Goal: Task Accomplishment & Management: Manage account settings

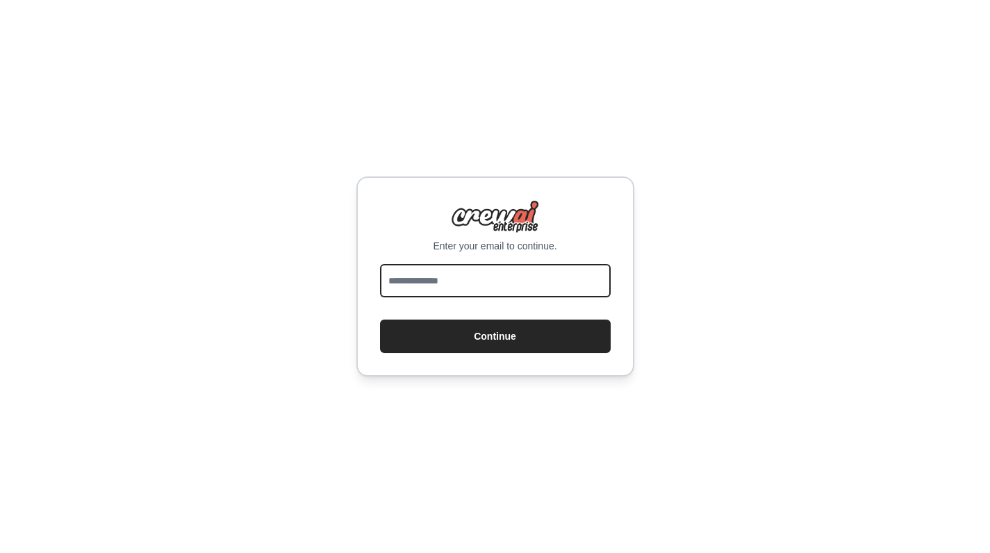
click at [520, 294] on input "email" at bounding box center [495, 280] width 231 height 33
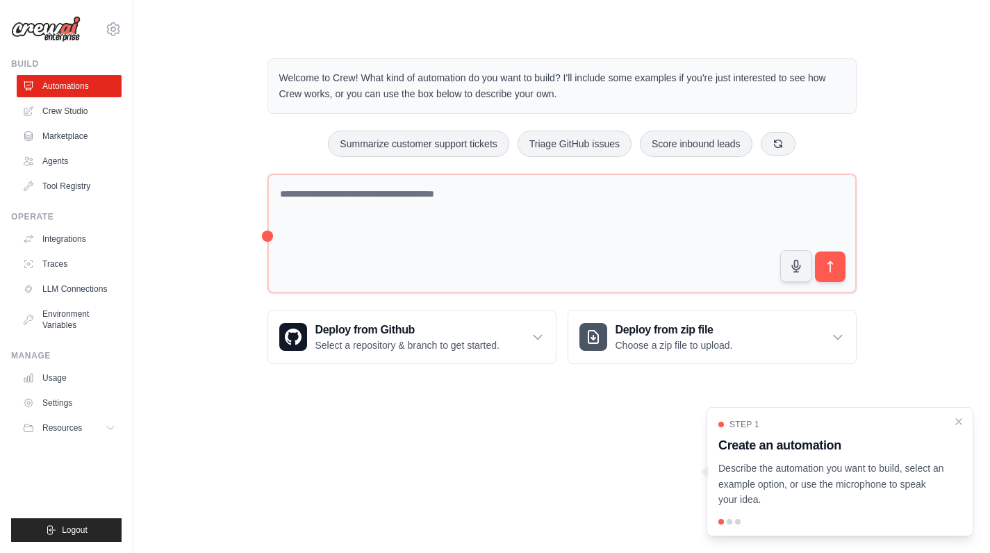
click at [205, 272] on div "Welcome to Crew! What kind of automation do you want to build? I'll include som…" at bounding box center [562, 211] width 812 height 350
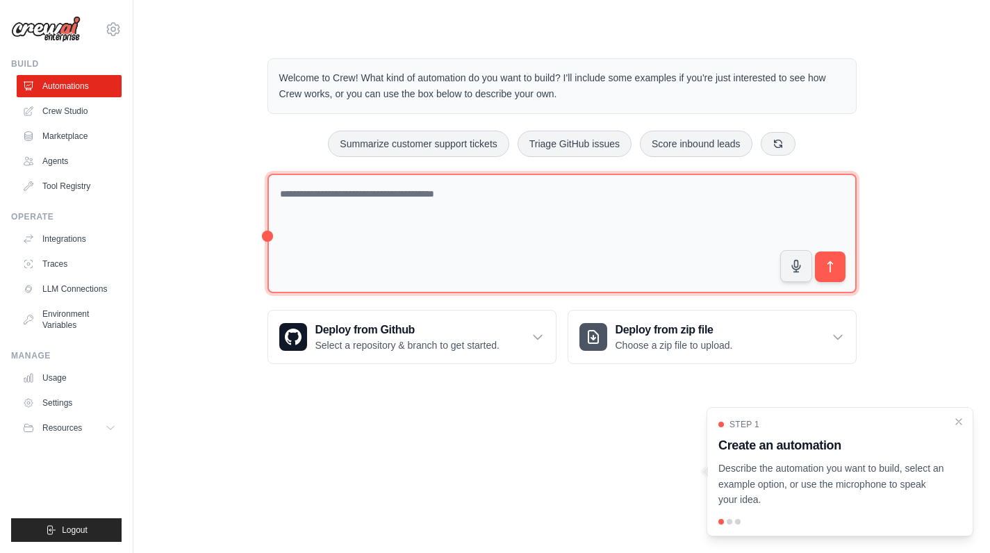
click at [495, 206] on textarea at bounding box center [561, 234] width 589 height 120
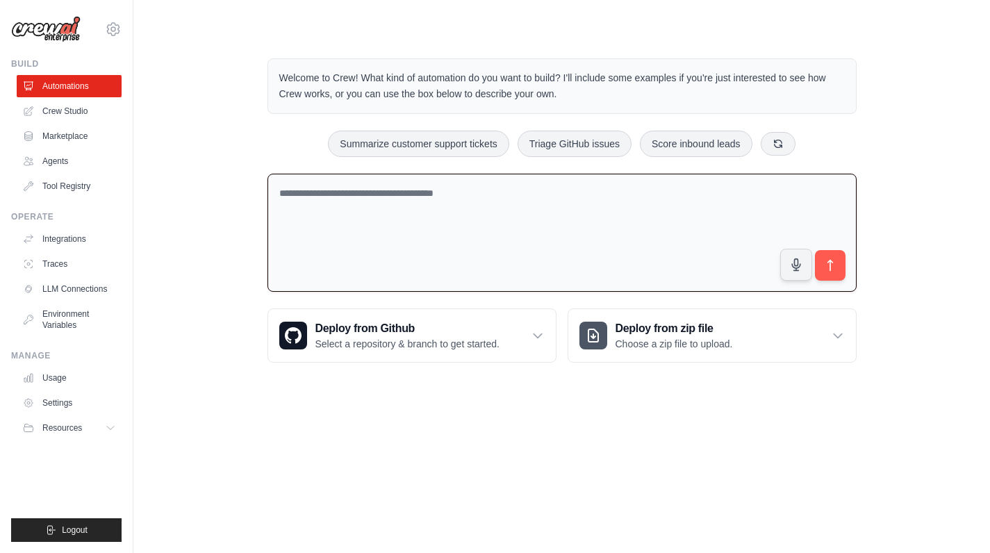
click at [447, 377] on div "Welcome to Crew! What kind of automation do you want to build? I'll include som…" at bounding box center [562, 210] width 622 height 349
click at [101, 112] on link "Crew Studio" at bounding box center [70, 111] width 105 height 22
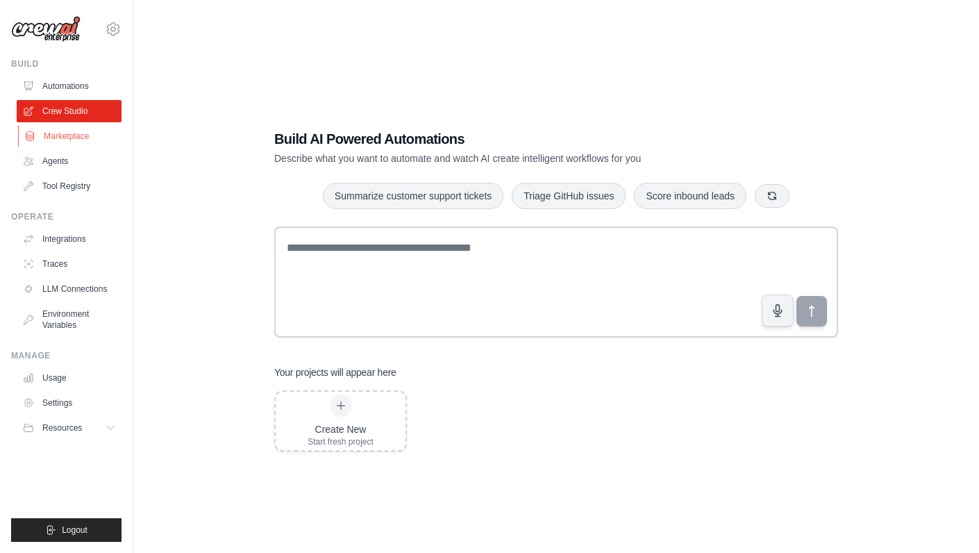
click at [71, 137] on link "Marketplace" at bounding box center [70, 136] width 105 height 22
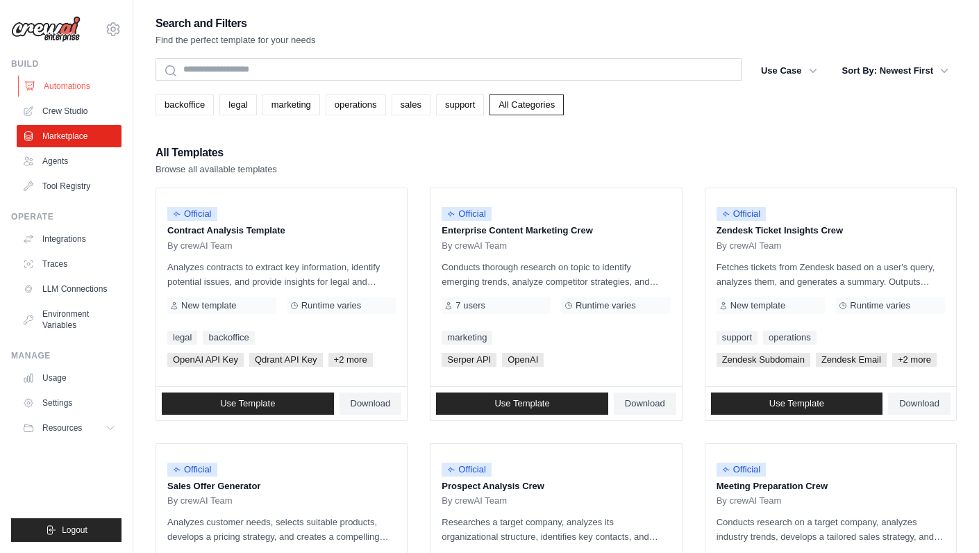
click at [69, 83] on link "Automations" at bounding box center [70, 86] width 105 height 22
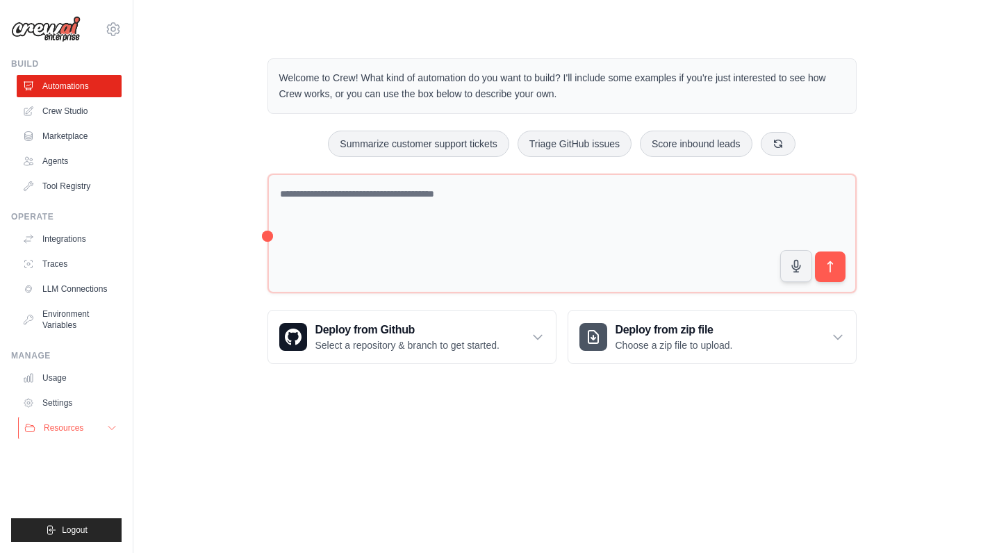
click at [113, 426] on icon at bounding box center [111, 427] width 11 height 11
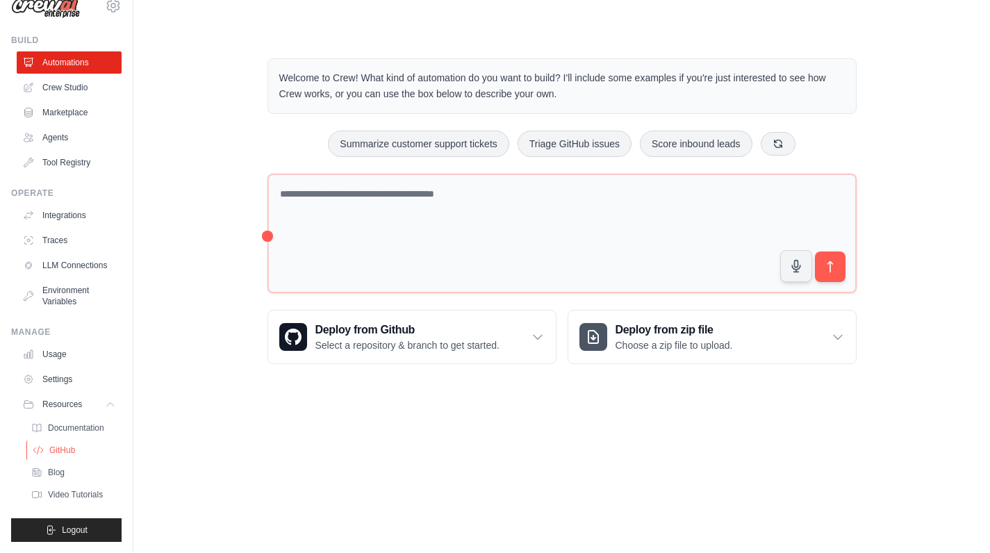
scroll to position [35, 0]
click at [106, 408] on icon at bounding box center [111, 404] width 11 height 11
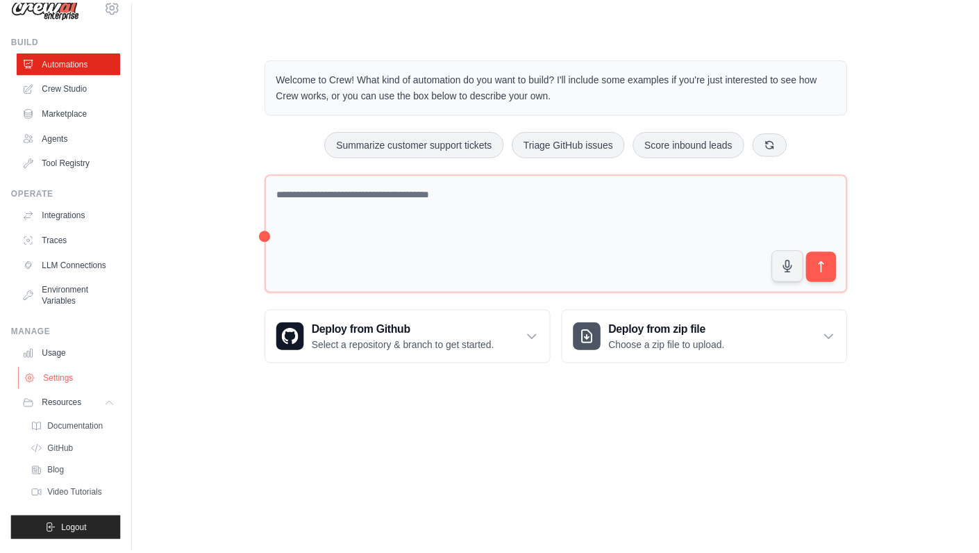
scroll to position [0, 0]
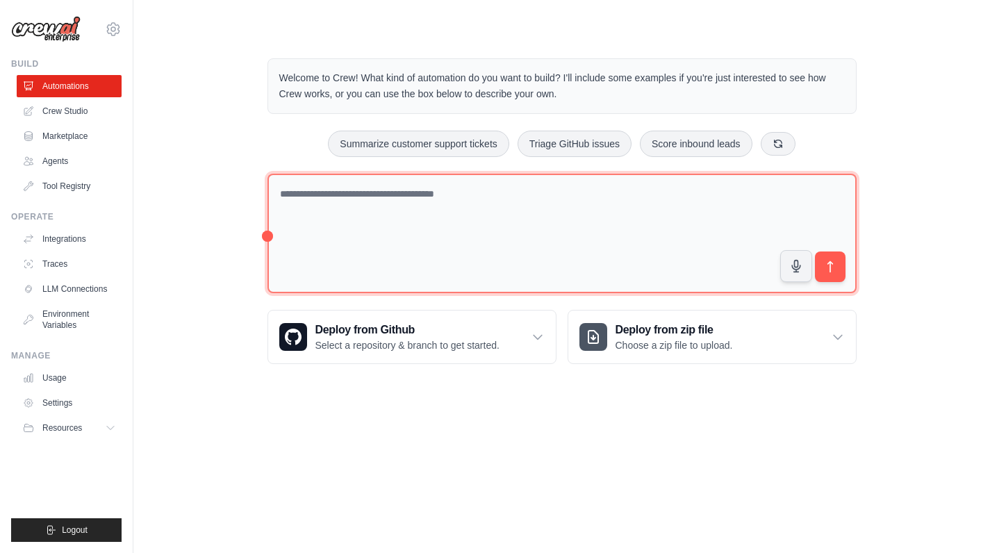
click at [378, 212] on textarea at bounding box center [561, 234] width 589 height 120
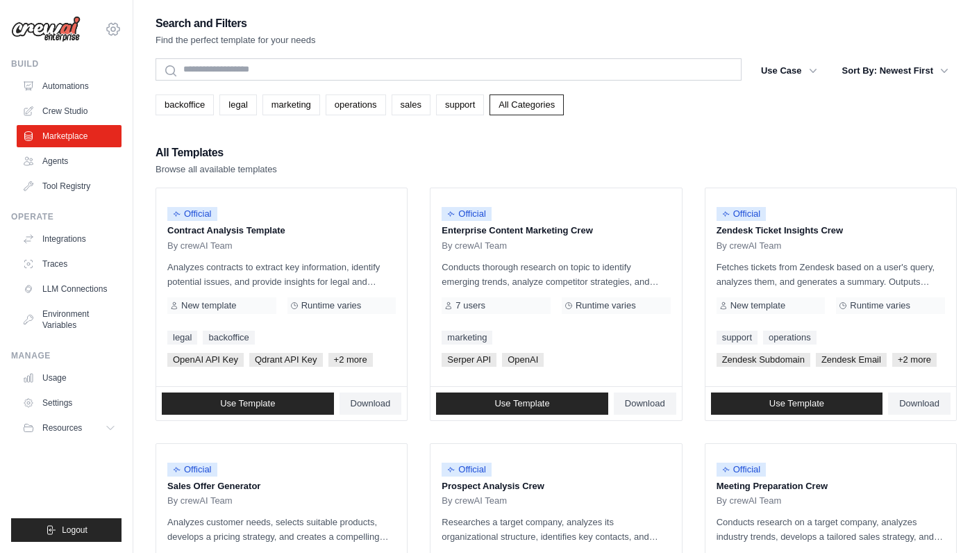
click at [121, 35] on div "aaron@sema4.ai Settings" at bounding box center [66, 22] width 110 height 44
click at [106, 26] on icon at bounding box center [113, 29] width 17 height 17
click at [38, 542] on div "aaron@sema4.ai Settings Build Automations Crew Studio Marketplace GitHub" at bounding box center [66, 276] width 133 height 553
click at [49, 533] on icon "submit" at bounding box center [50, 529] width 11 height 11
click at [67, 39] on img at bounding box center [45, 29] width 69 height 26
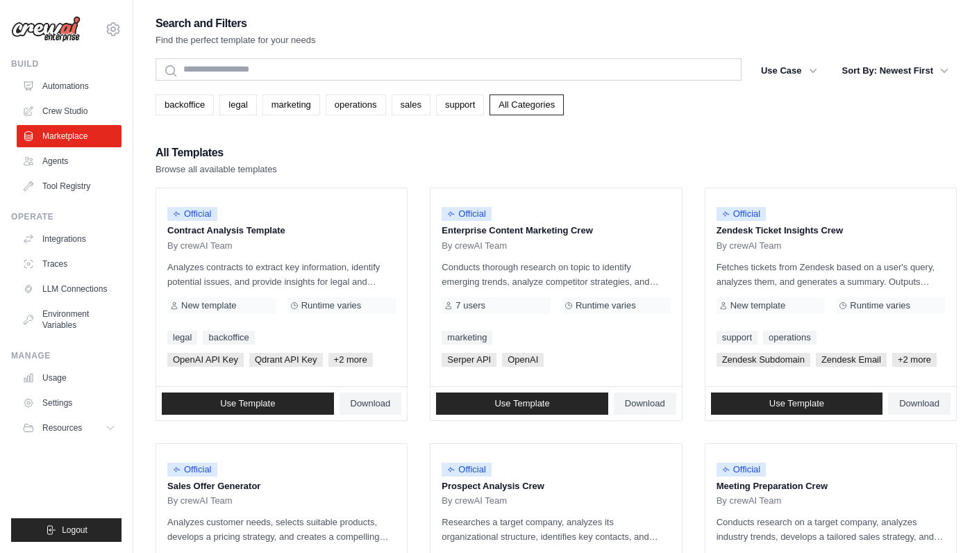
click at [51, 28] on img at bounding box center [45, 29] width 69 height 26
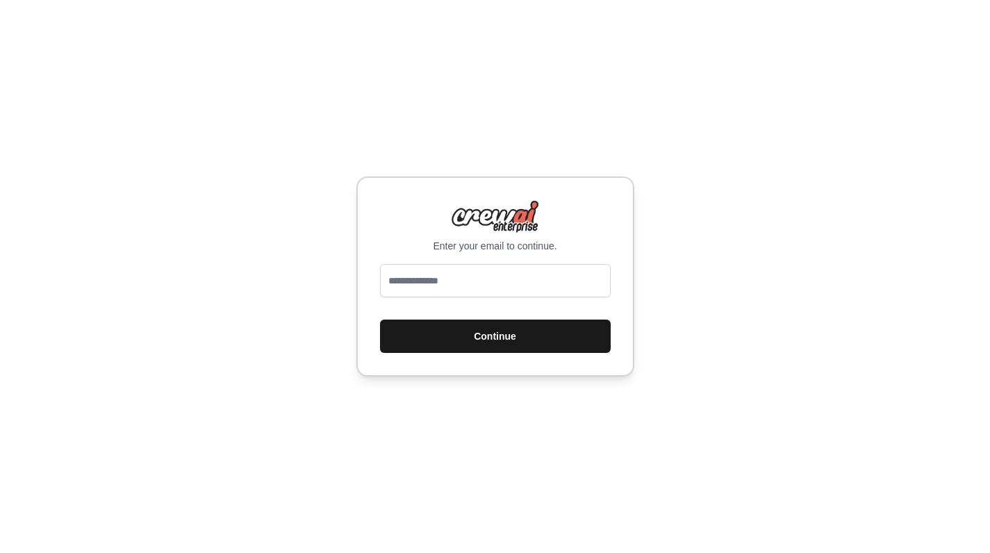
click at [529, 336] on button "Continue" at bounding box center [495, 335] width 231 height 33
drag, startPoint x: 216, startPoint y: 92, endPoint x: 93, endPoint y: 3, distance: 151.7
click at [215, 89] on div "Enter your email to continue. Continue" at bounding box center [495, 276] width 990 height 553
